Goal: Task Accomplishment & Management: Manage account settings

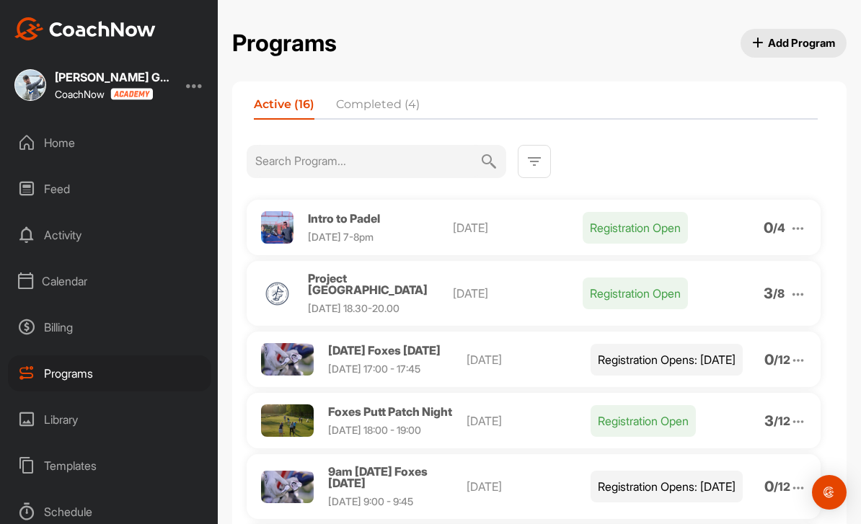
click at [494, 293] on p "[DATE]" at bounding box center [518, 293] width 130 height 17
click at [794, 301] on img at bounding box center [798, 294] width 17 height 17
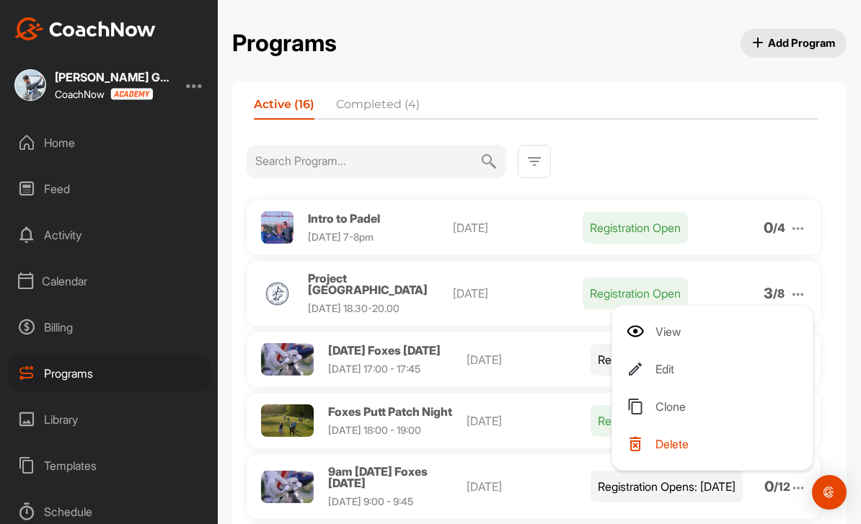
click at [699, 366] on li "Edit" at bounding box center [715, 369] width 177 height 23
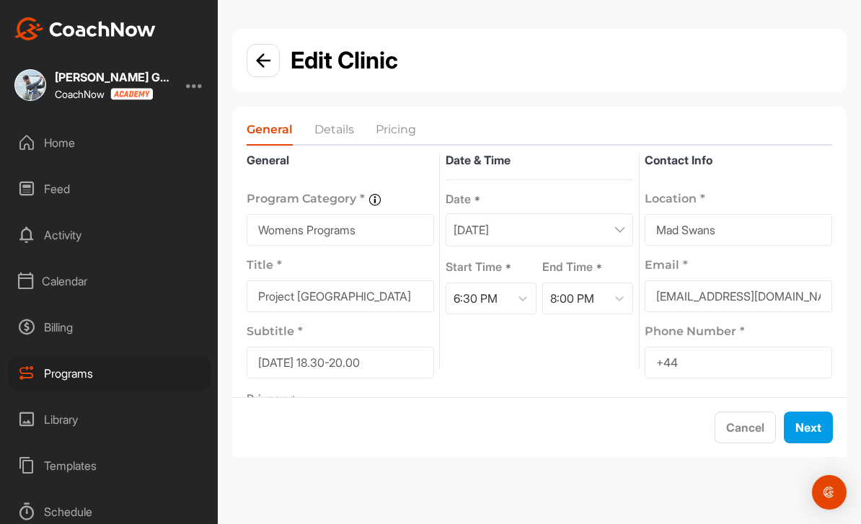
scroll to position [14, 0]
click at [790, 443] on button "Next" at bounding box center [808, 428] width 49 height 32
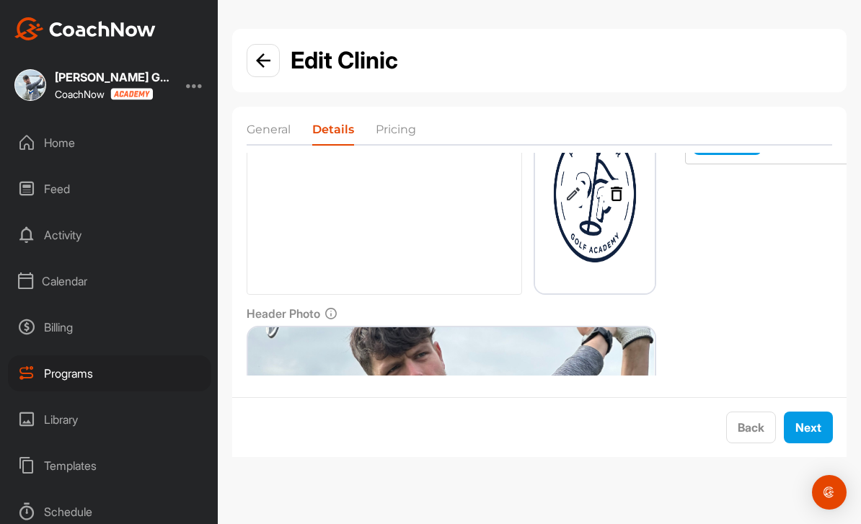
scroll to position [228, 0]
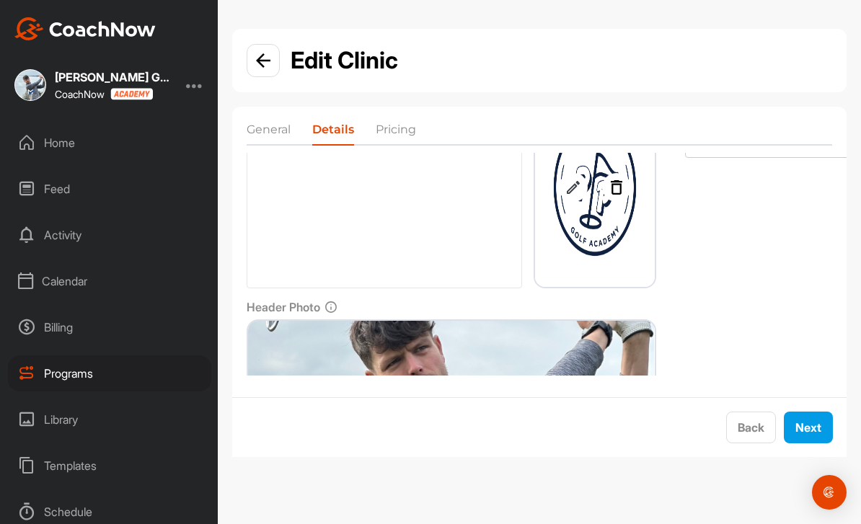
click at [795, 443] on button "Next" at bounding box center [808, 428] width 49 height 32
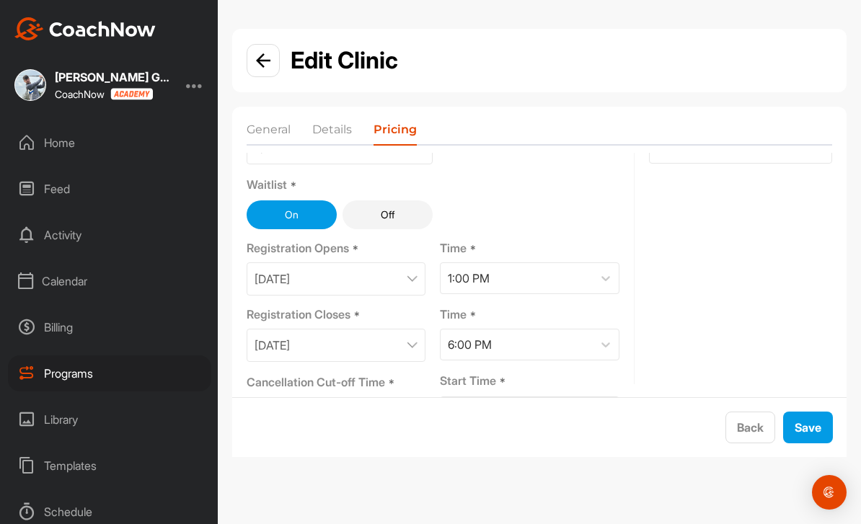
scroll to position [95, 0]
click at [262, 58] on img at bounding box center [263, 60] width 14 height 14
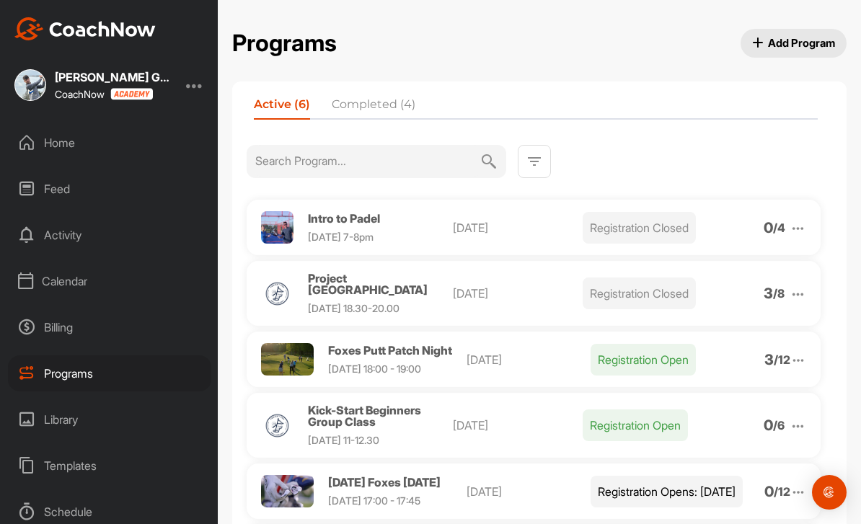
click at [801, 301] on img at bounding box center [798, 294] width 17 height 17
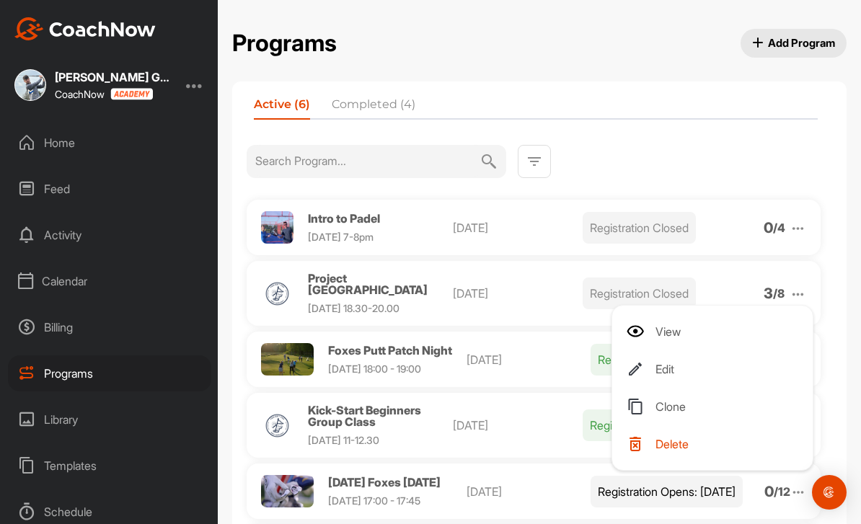
click at [696, 366] on li "Edit" at bounding box center [715, 369] width 177 height 23
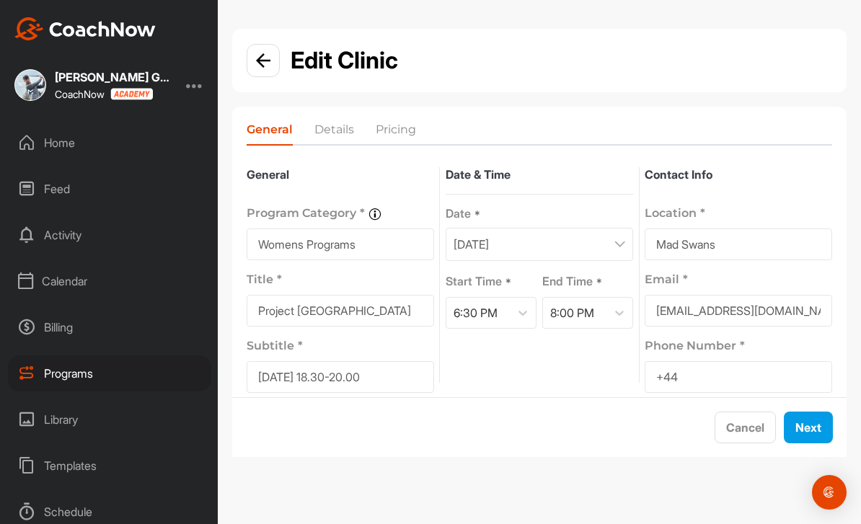
click at [808, 443] on button "Next" at bounding box center [808, 428] width 49 height 32
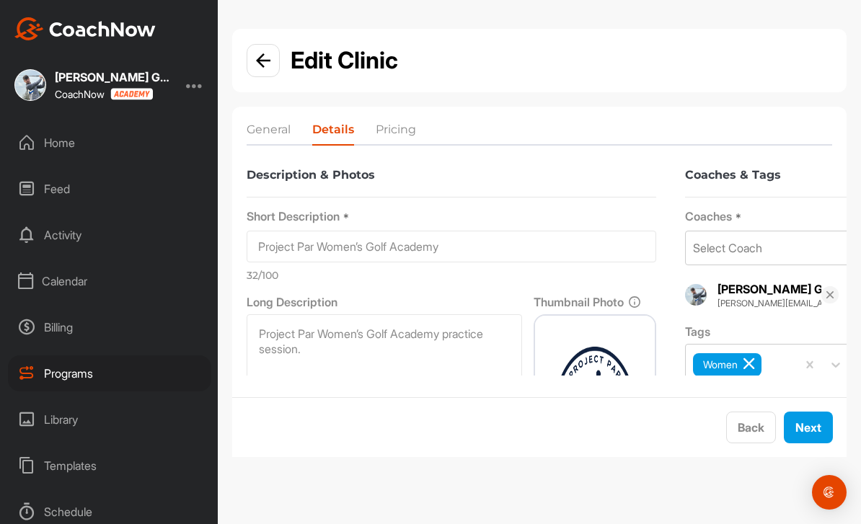
click at [798, 443] on button "Next" at bounding box center [808, 428] width 49 height 32
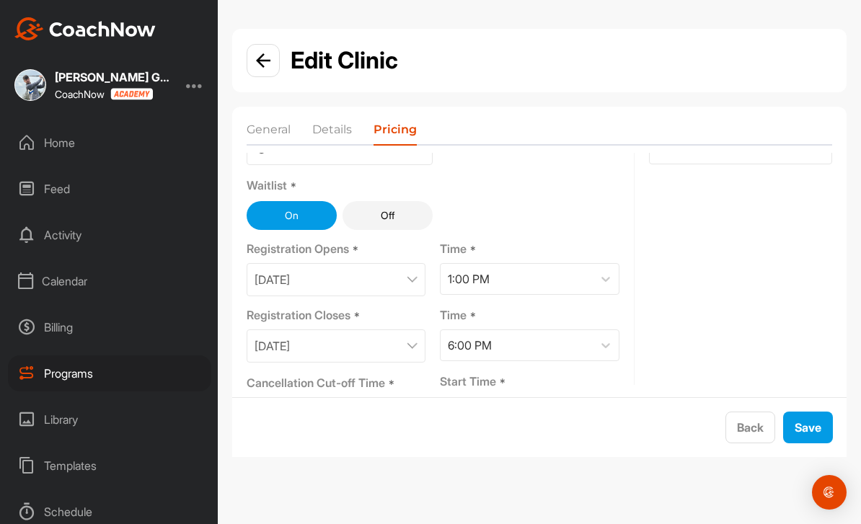
scroll to position [95, 0]
click at [407, 350] on img at bounding box center [412, 346] width 11 height 7
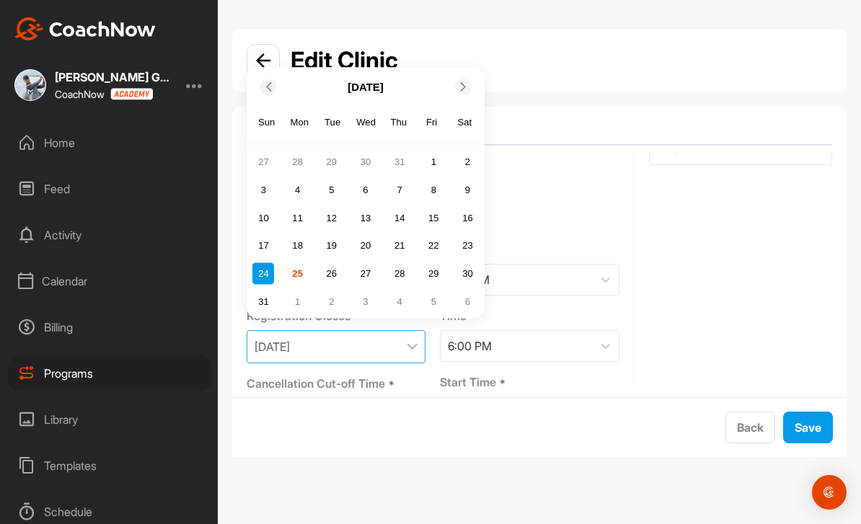
click at [300, 272] on div "25" at bounding box center [298, 273] width 22 height 22
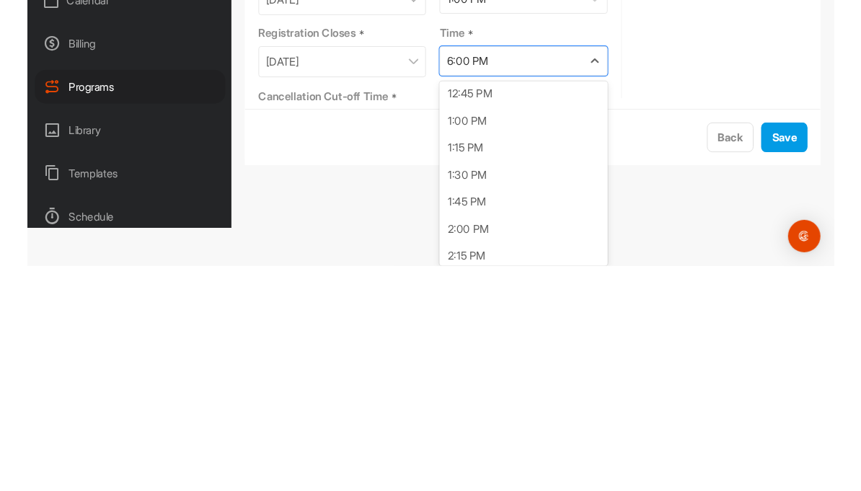
scroll to position [1467, 0]
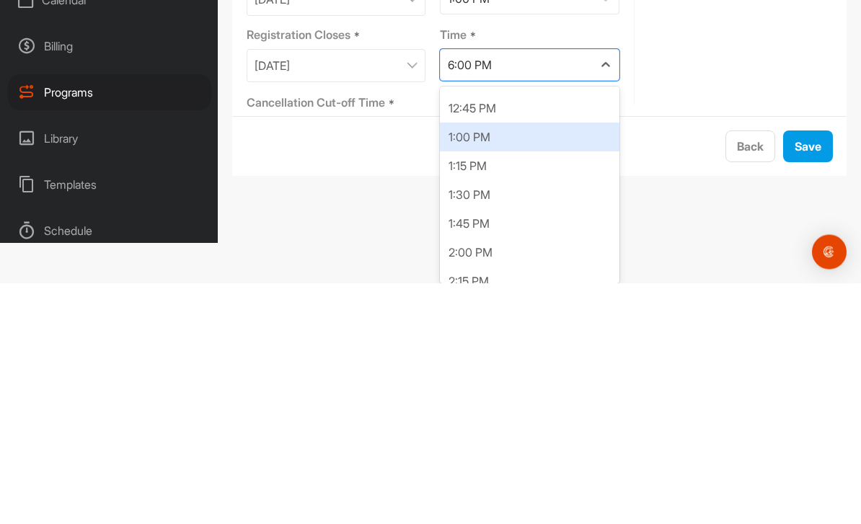
click at [483, 363] on div "1:00 PM" at bounding box center [529, 377] width 179 height 29
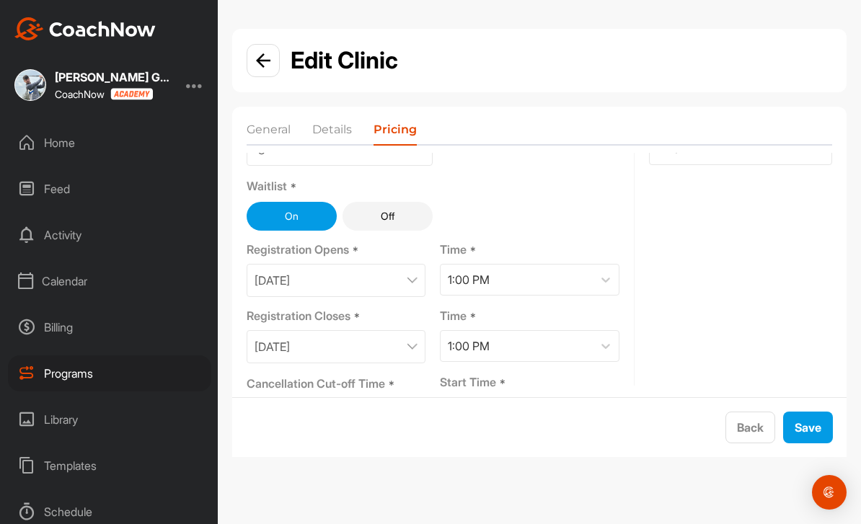
click at [812, 420] on button "Save" at bounding box center [808, 428] width 50 height 32
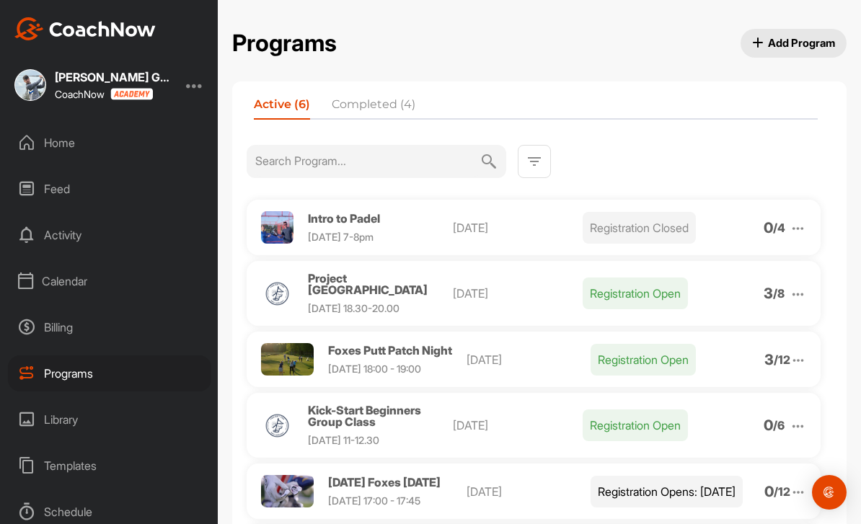
click at [91, 125] on div "Home" at bounding box center [109, 143] width 203 height 36
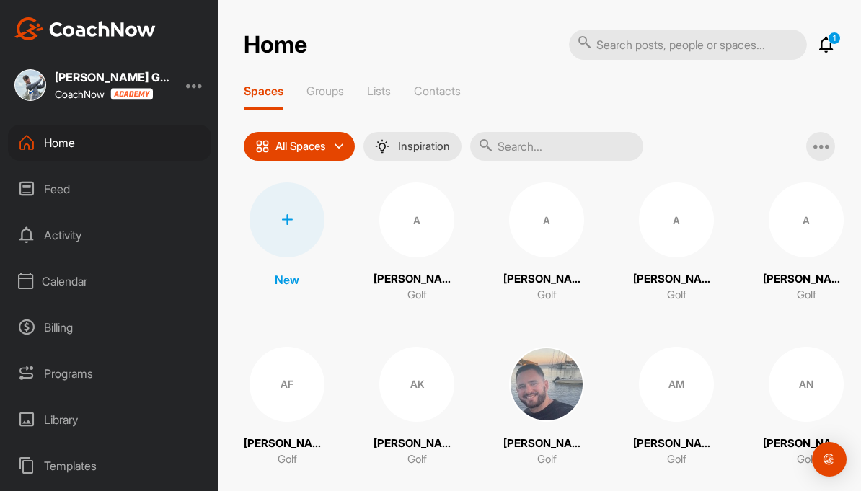
click at [335, 84] on p "Groups" at bounding box center [324, 91] width 37 height 14
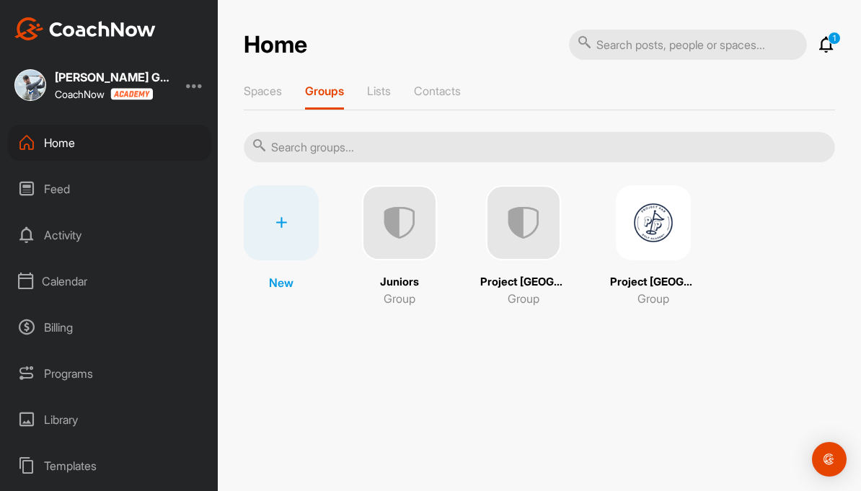
click at [527, 185] on img at bounding box center [523, 222] width 75 height 75
